Goal: Task Accomplishment & Management: Manage account settings

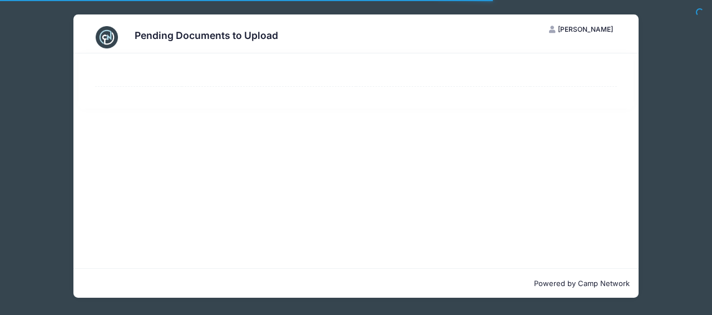
select select "50"
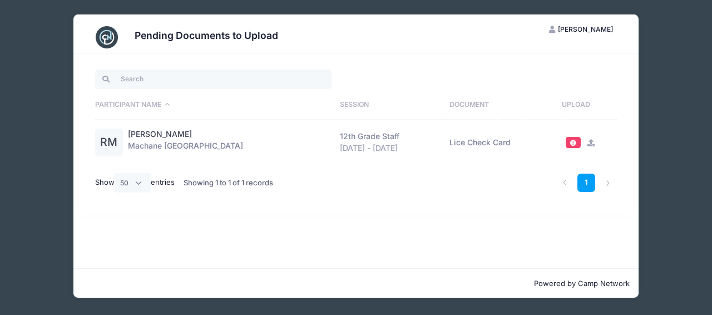
click at [589, 141] on icon at bounding box center [591, 142] width 9 height 7
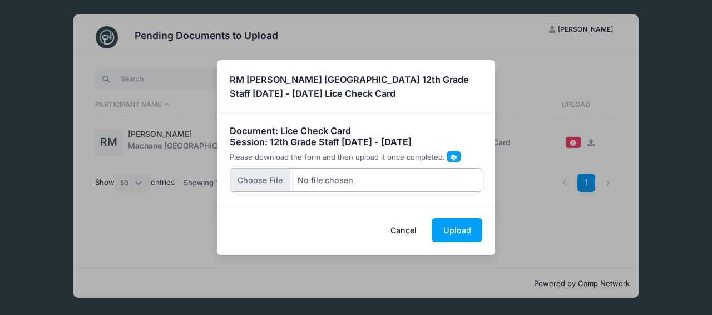
click at [246, 179] on input "file" at bounding box center [356, 180] width 253 height 24
type input "C:\fakepath\Riki- lice check.pdf"
click at [468, 230] on button "Upload" at bounding box center [457, 230] width 51 height 24
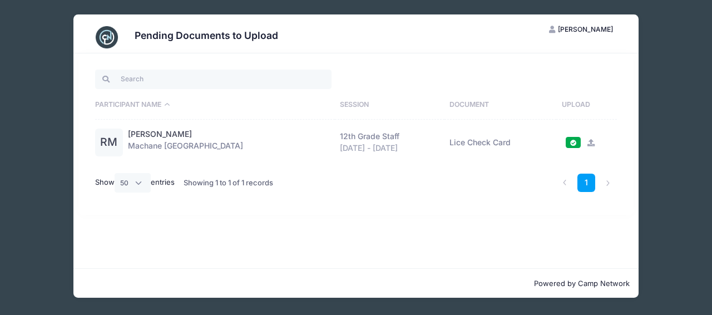
click at [672, 63] on div "Pending Documents to Upload SM Sharona Meyers My Account Logout Participant Nam…" at bounding box center [356, 156] width 679 height 312
click at [577, 25] on span "[PERSON_NAME]" at bounding box center [585, 29] width 55 height 8
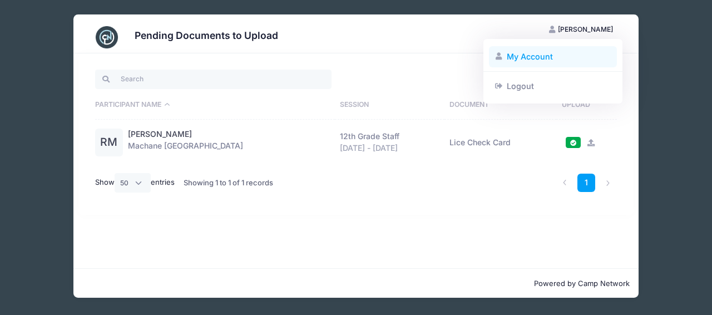
click at [545, 54] on link "My Account" at bounding box center [553, 56] width 129 height 21
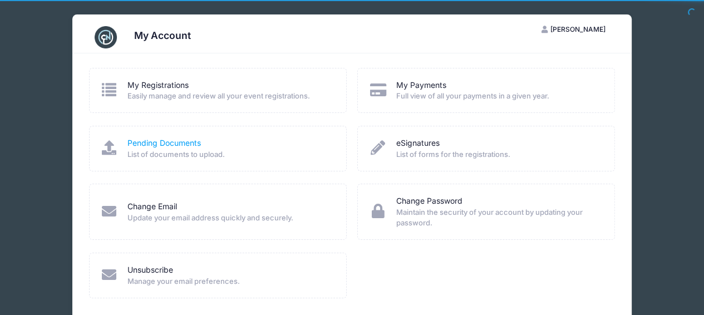
click at [174, 141] on link "Pending Documents" at bounding box center [163, 143] width 73 height 12
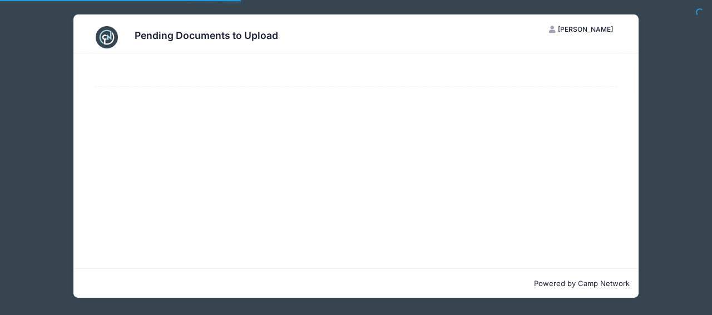
select select "50"
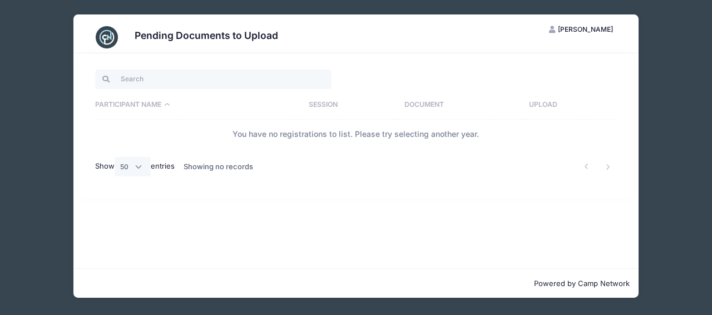
click at [33, 67] on div "Pending Documents to Upload SM Sharona Meyers My Account Logout Participant Nam…" at bounding box center [356, 156] width 679 height 312
click at [589, 29] on span "[PERSON_NAME]" at bounding box center [585, 29] width 55 height 8
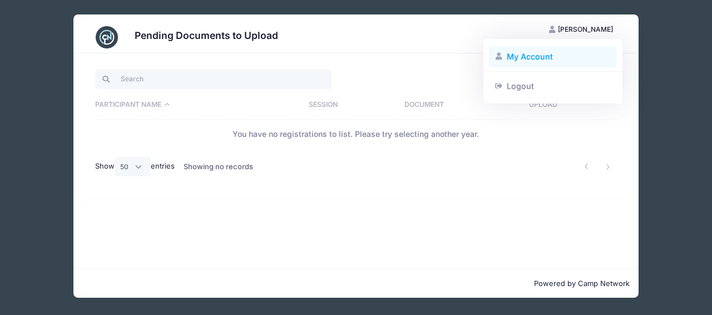
click at [518, 55] on link "My Account" at bounding box center [553, 56] width 129 height 21
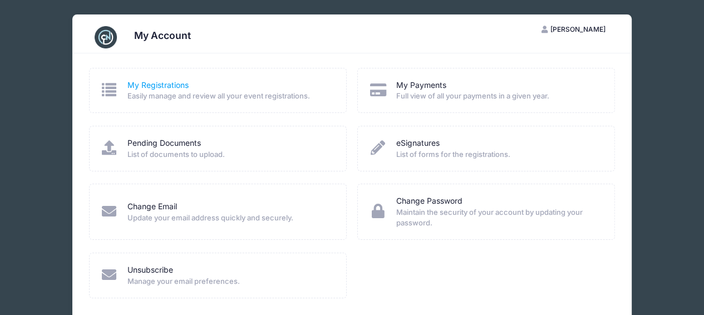
click at [176, 81] on link "My Registrations" at bounding box center [157, 86] width 61 height 12
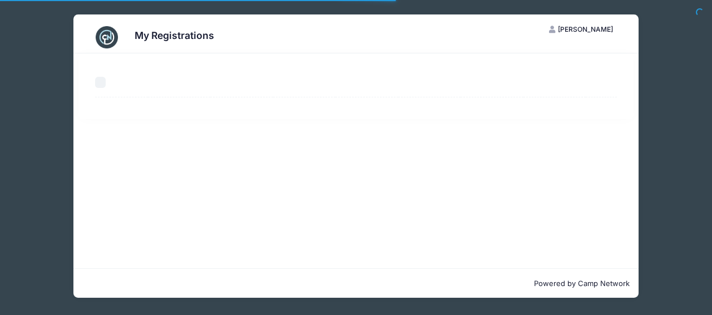
select select "50"
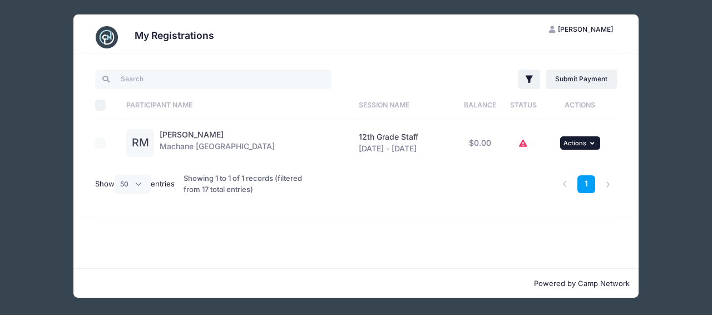
click at [570, 141] on span "Actions" at bounding box center [575, 143] width 23 height 8
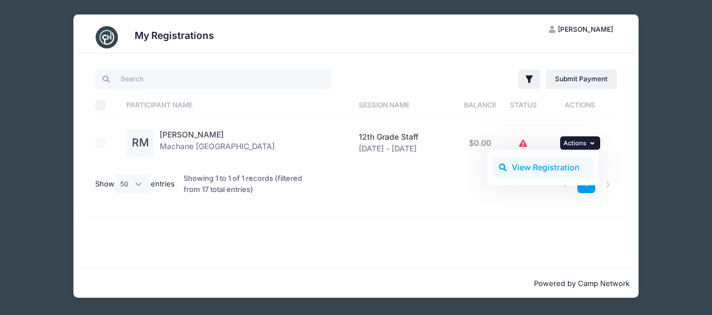
click at [566, 161] on link "View Registration" at bounding box center [543, 167] width 101 height 21
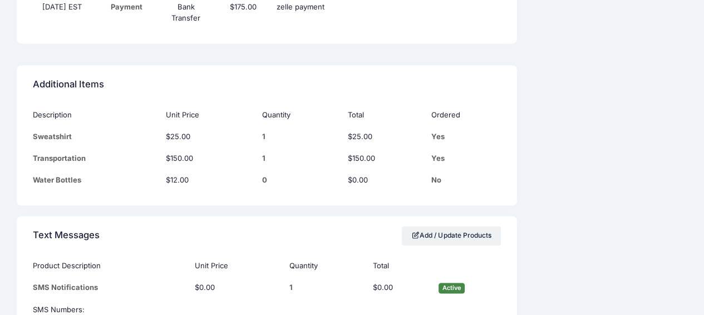
scroll to position [1197, 0]
